Goal: Transaction & Acquisition: Purchase product/service

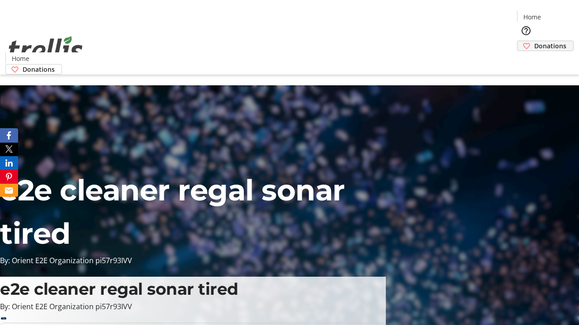
click at [534, 41] on span "Donations" at bounding box center [550, 45] width 32 height 9
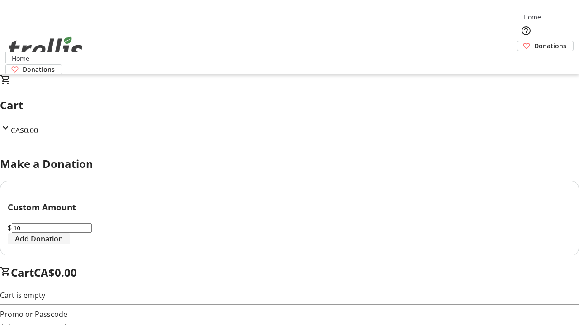
click at [63, 245] on span "Add Donation" at bounding box center [39, 239] width 48 height 11
